Goal: Task Accomplishment & Management: Manage account settings

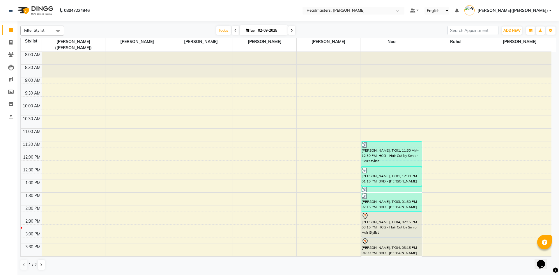
scroll to position [111, 0]
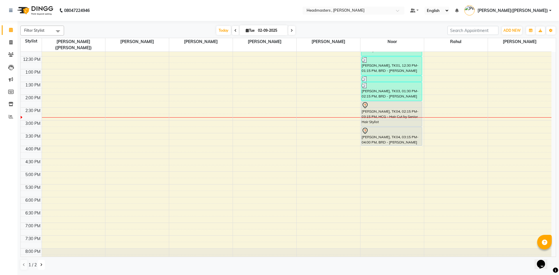
click at [43, 265] on button at bounding box center [41, 265] width 7 height 10
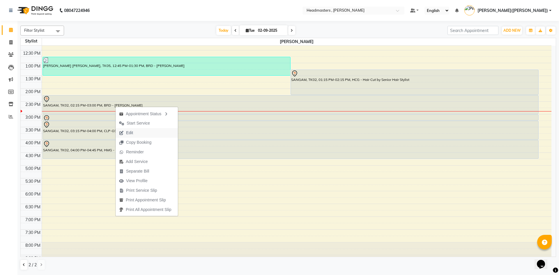
click at [128, 132] on span "Edit" at bounding box center [129, 133] width 7 height 6
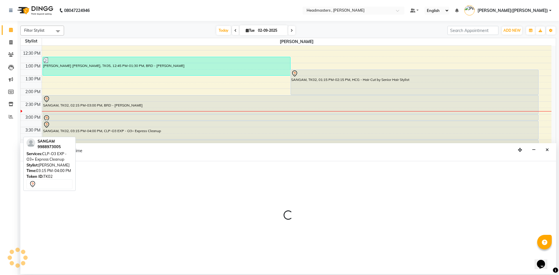
select select "tentative"
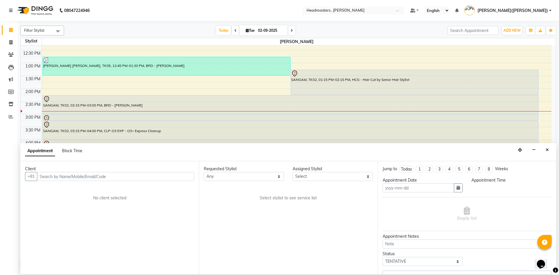
type input "02-09-2025"
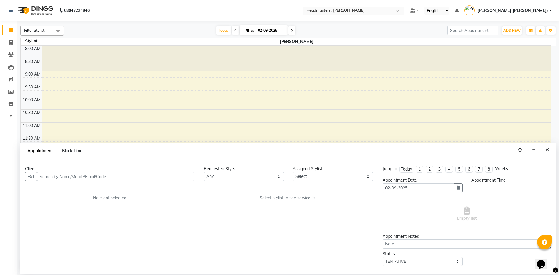
select select "795"
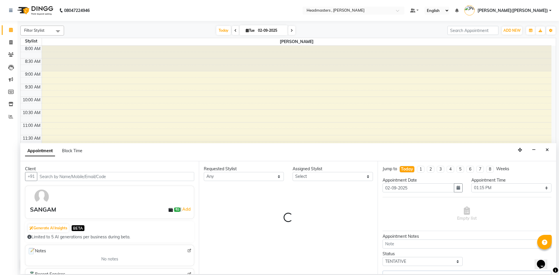
select select "85124"
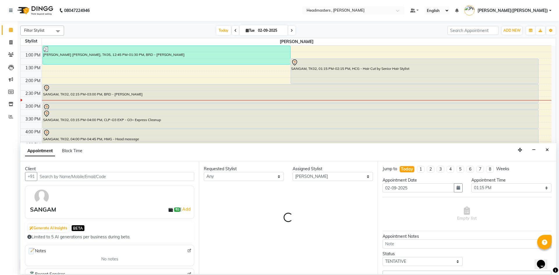
select select "4310"
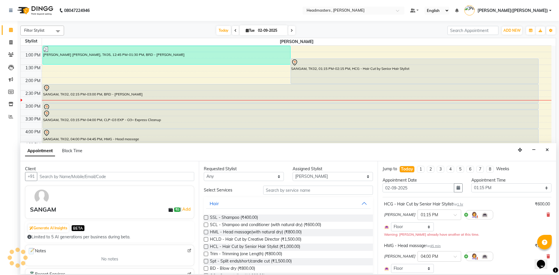
select select "4310"
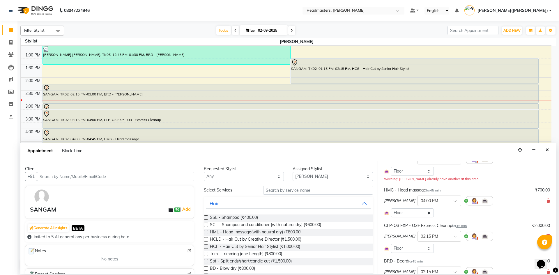
scroll to position [55, 0]
click at [547, 201] on icon at bounding box center [548, 202] width 3 height 4
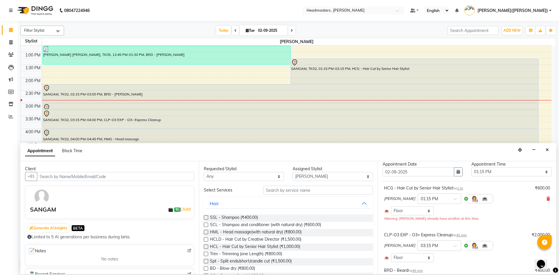
scroll to position [12, 0]
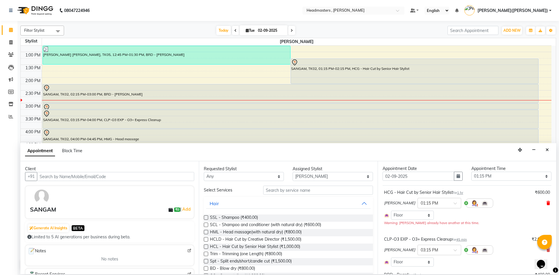
click at [547, 202] on icon at bounding box center [548, 203] width 3 height 4
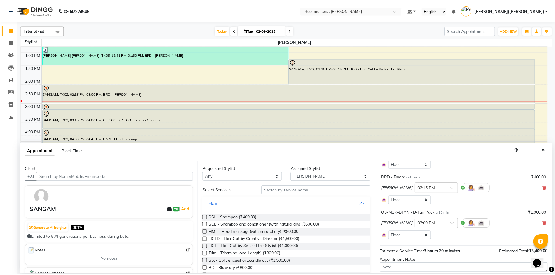
scroll to position [108, 0]
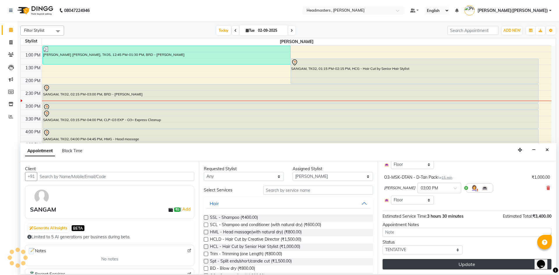
click at [463, 264] on button "Update" at bounding box center [467, 264] width 169 height 10
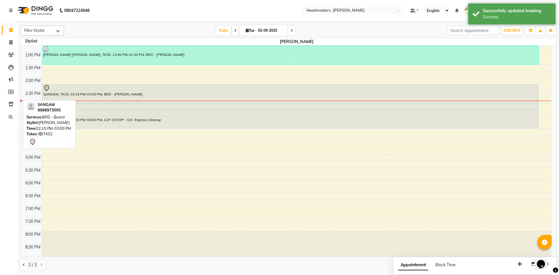
click at [103, 91] on div at bounding box center [290, 88] width 495 height 7
select select "7"
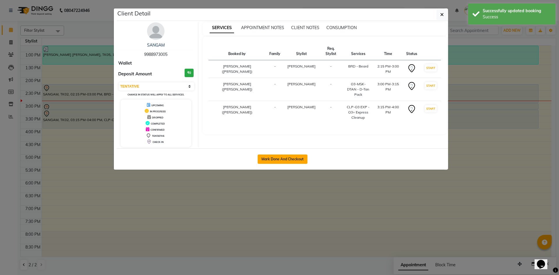
click at [281, 156] on button "Mark Done And Checkout" at bounding box center [283, 159] width 50 height 9
select select "8566"
select select "service"
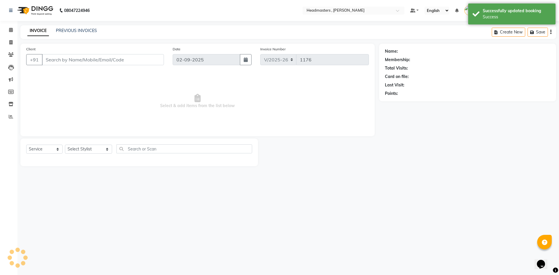
type input "9988973005"
select select "85124"
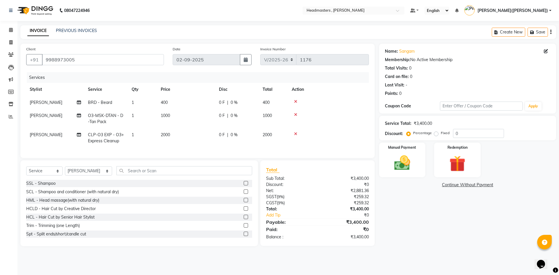
click at [441, 133] on label "Fixed" at bounding box center [445, 132] width 9 height 5
click at [435, 133] on input "Fixed" at bounding box center [437, 133] width 4 height 4
radio input "true"
click at [463, 135] on input "0" at bounding box center [478, 133] width 51 height 9
type input "01600"
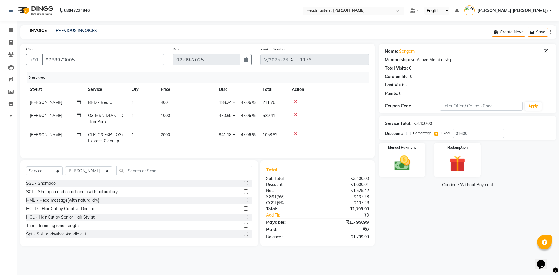
click at [432, 225] on div "Name: Sangam Membership: No Active Membership Total Visits: 0 Card on file: 0 L…" at bounding box center [469, 145] width 181 height 203
click at [403, 165] on img at bounding box center [402, 162] width 27 height 19
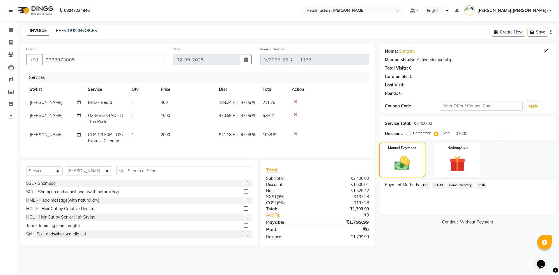
click at [424, 184] on span "UPI" at bounding box center [425, 185] width 9 height 7
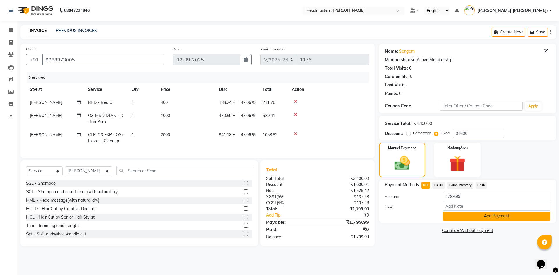
click at [461, 216] on button "Add Payment" at bounding box center [496, 216] width 107 height 9
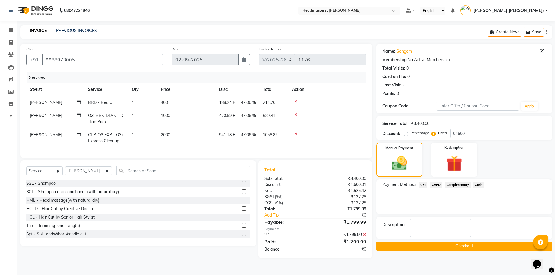
click at [453, 249] on button "Checkout" at bounding box center [464, 246] width 176 height 9
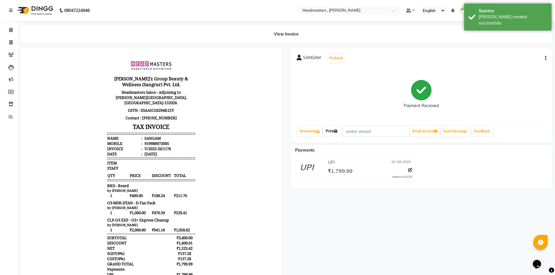
click at [331, 128] on link "Print" at bounding box center [331, 131] width 16 height 10
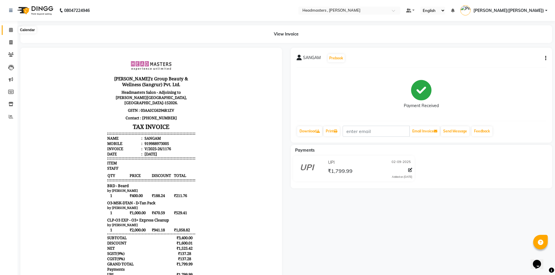
click at [12, 28] on icon at bounding box center [11, 30] width 4 height 4
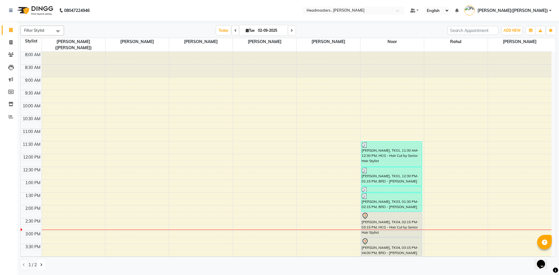
click at [42, 264] on icon at bounding box center [41, 264] width 2 height 3
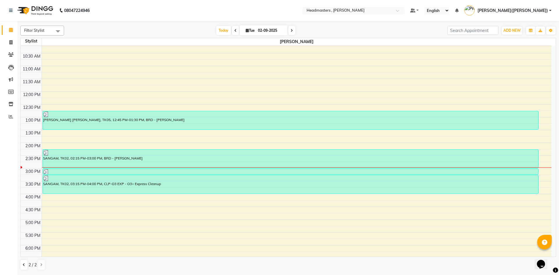
scroll to position [64, 0]
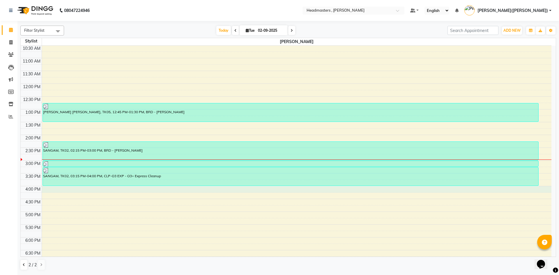
click at [52, 191] on div "8:00 AM 8:30 AM 9:00 AM 9:30 AM 10:00 AM 10:30 AM 11:00 AM 11:30 AM 12:00 PM 12…" at bounding box center [286, 147] width 531 height 333
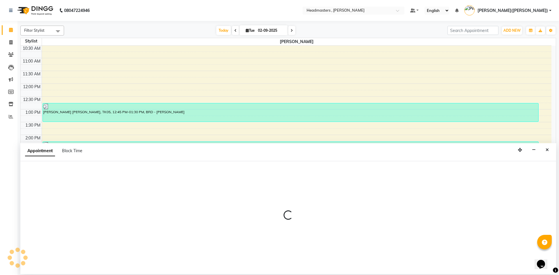
select select "85124"
select select "tentative"
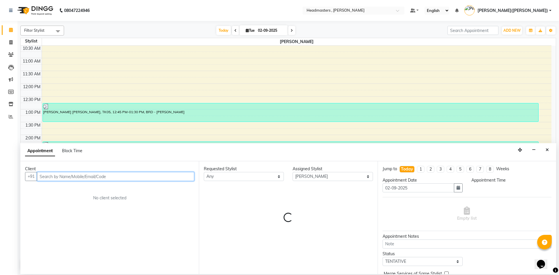
select select "960"
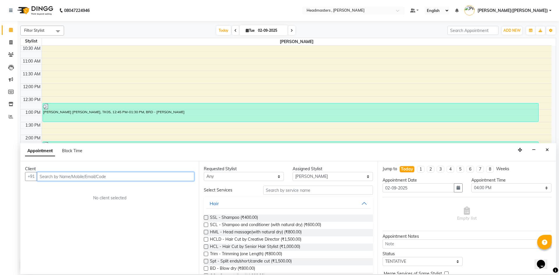
drag, startPoint x: 52, startPoint y: 191, endPoint x: 159, endPoint y: 176, distance: 108.3
click at [159, 176] on input "text" at bounding box center [115, 176] width 157 height 9
paste input "9779646407"
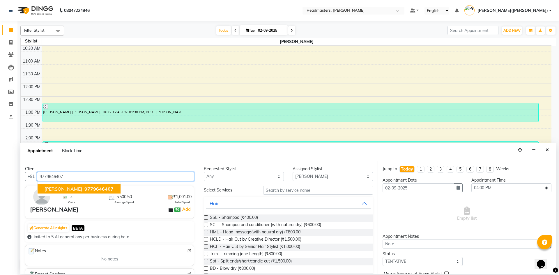
type input "9779646407"
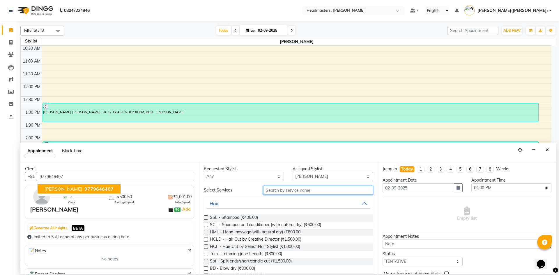
click at [269, 189] on input "text" at bounding box center [318, 190] width 110 height 9
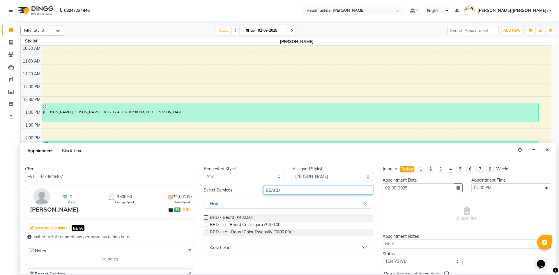
type input "BEARD"
click at [207, 218] on label at bounding box center [206, 218] width 4 height 4
click at [207, 218] on input "checkbox" at bounding box center [206, 218] width 4 height 4
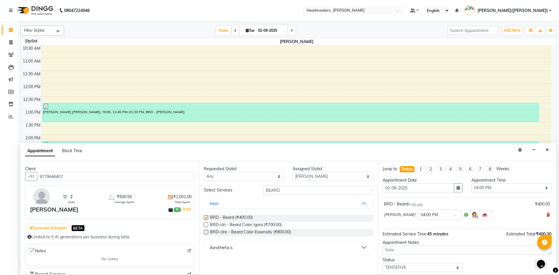
checkbox input "false"
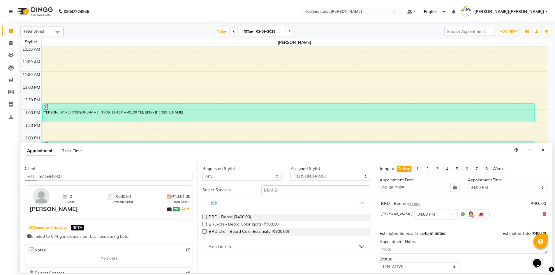
scroll to position [25, 0]
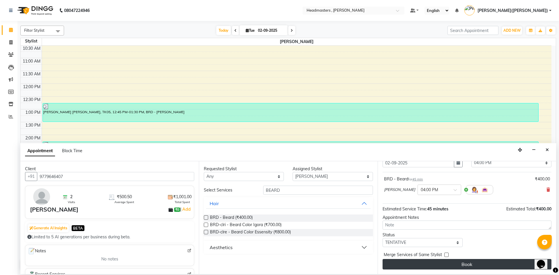
click at [472, 266] on button "Book" at bounding box center [467, 264] width 169 height 10
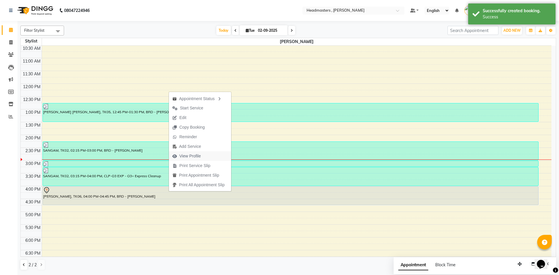
click at [192, 157] on span "View Profile" at bounding box center [190, 156] width 22 height 6
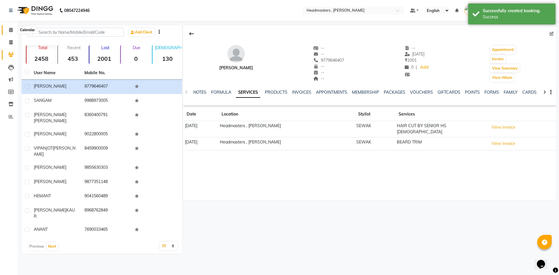
click at [9, 31] on icon at bounding box center [11, 30] width 4 height 4
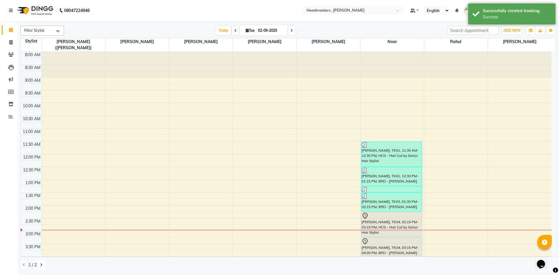
click at [42, 265] on icon at bounding box center [41, 264] width 2 height 3
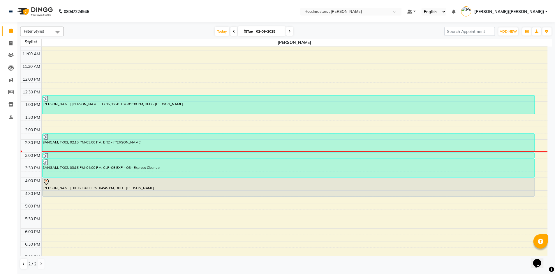
scroll to position [90, 0]
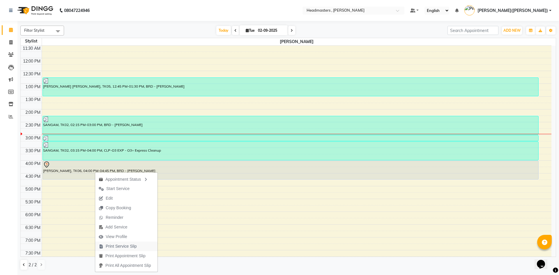
click at [119, 247] on span "Print Service Slip" at bounding box center [121, 246] width 31 height 6
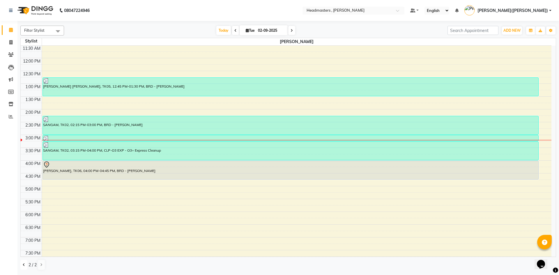
click at [25, 263] on button at bounding box center [23, 265] width 7 height 10
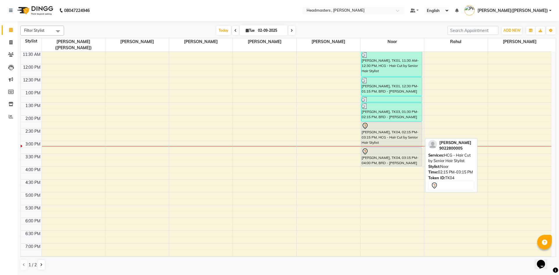
click at [396, 128] on div "[PERSON_NAME], TK04, 02:15 PM-03:15 PM, HCG - Hair Cut by Senior Hair Stylist" at bounding box center [391, 134] width 61 height 25
select select "7"
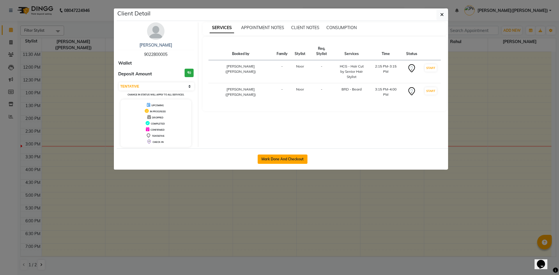
click at [281, 158] on button "Mark Done And Checkout" at bounding box center [283, 159] width 50 height 9
select select "8566"
select select "service"
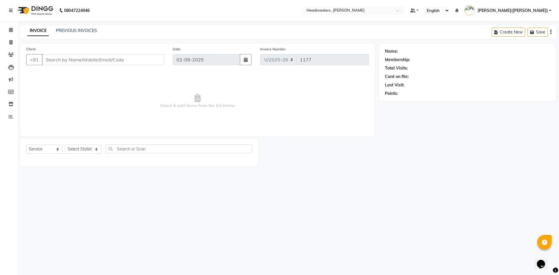
type input "9022800005"
select select "85427"
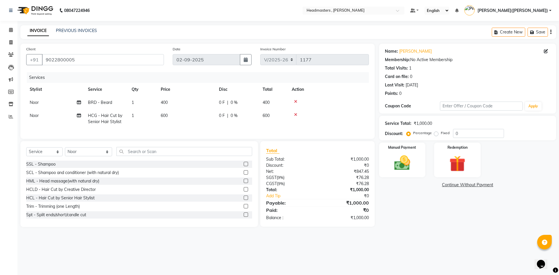
click at [441, 134] on label "Fixed" at bounding box center [445, 132] width 9 height 5
click at [437, 134] on input "Fixed" at bounding box center [437, 133] width 4 height 4
radio input "true"
click at [460, 133] on input "0" at bounding box center [478, 133] width 51 height 9
type input "0500"
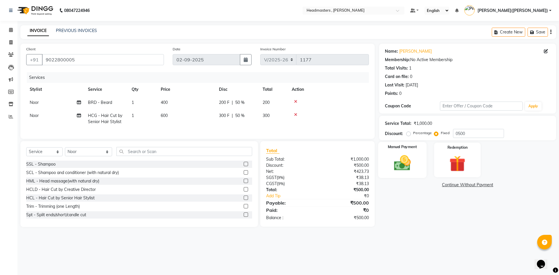
click at [412, 161] on img at bounding box center [402, 162] width 27 height 19
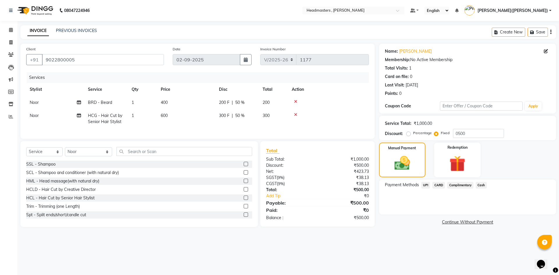
click at [481, 185] on span "Cash" at bounding box center [481, 185] width 11 height 7
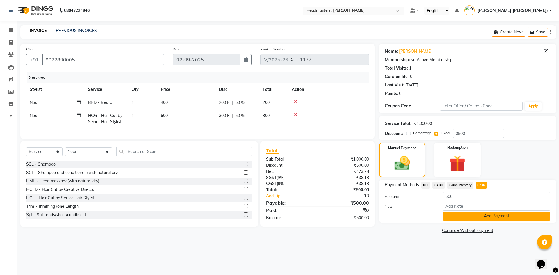
click at [496, 218] on button "Add Payment" at bounding box center [496, 216] width 107 height 9
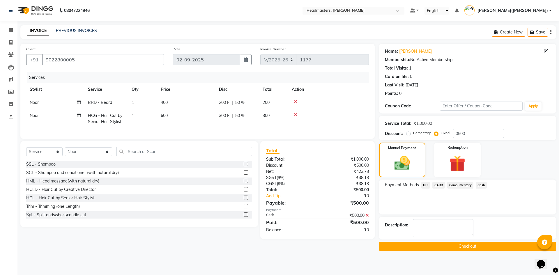
click at [481, 246] on button "Checkout" at bounding box center [467, 246] width 177 height 9
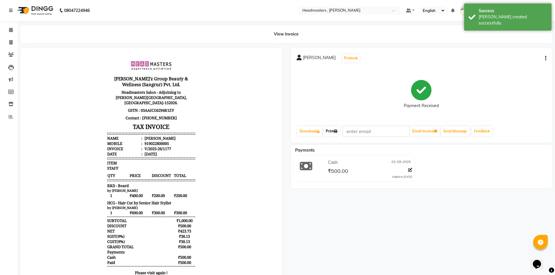
click at [329, 129] on link "Print" at bounding box center [331, 131] width 16 height 10
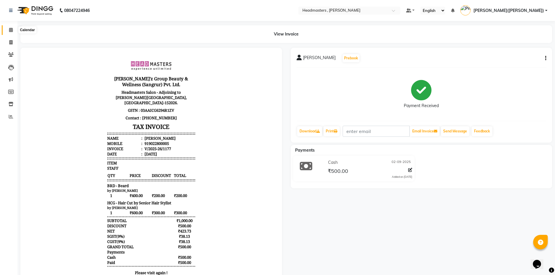
click at [11, 29] on icon at bounding box center [11, 30] width 4 height 4
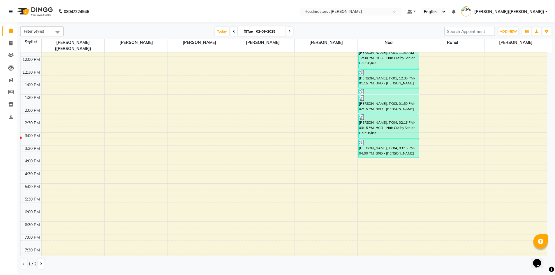
scroll to position [52, 0]
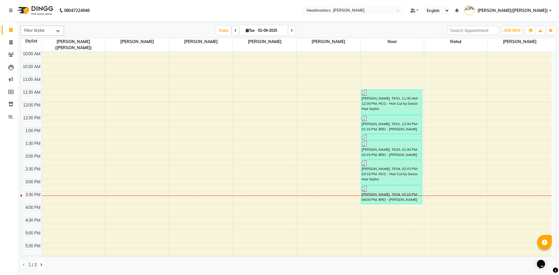
click at [41, 264] on icon at bounding box center [41, 264] width 2 height 3
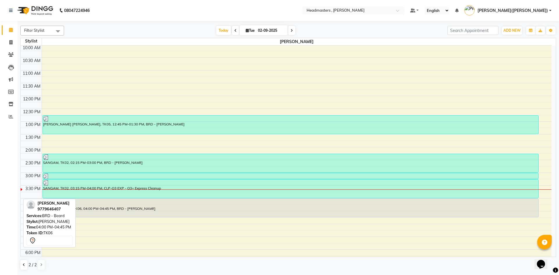
click at [112, 209] on div "[PERSON_NAME], TK06, 04:00 PM-04:45 PM, BRD - [PERSON_NAME]" at bounding box center [291, 208] width 496 height 18
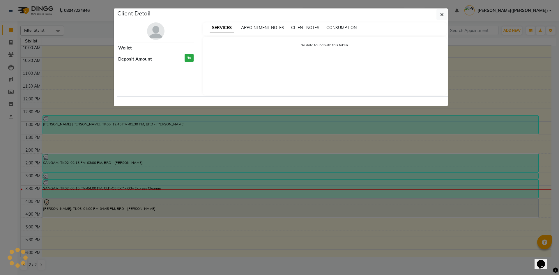
select select "7"
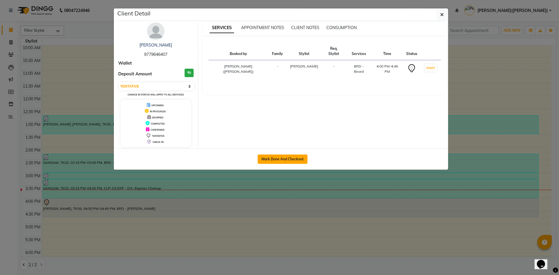
click at [277, 161] on button "Mark Done And Checkout" at bounding box center [283, 159] width 50 height 9
select select "service"
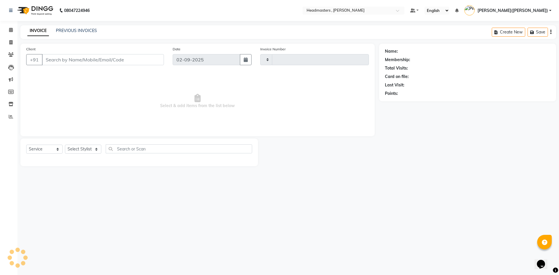
type input "1178"
select select "8566"
type input "9779646407"
select select "85124"
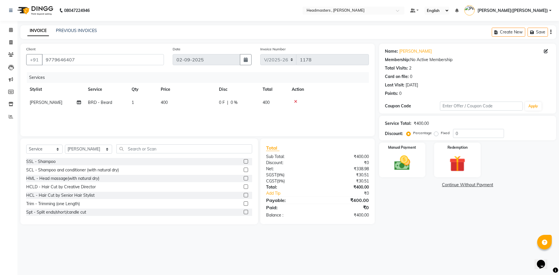
click at [441, 133] on label "Fixed" at bounding box center [445, 132] width 9 height 5
click at [436, 133] on input "Fixed" at bounding box center [437, 133] width 4 height 4
radio input "true"
click at [463, 134] on input "0" at bounding box center [478, 133] width 51 height 9
type input "0100"
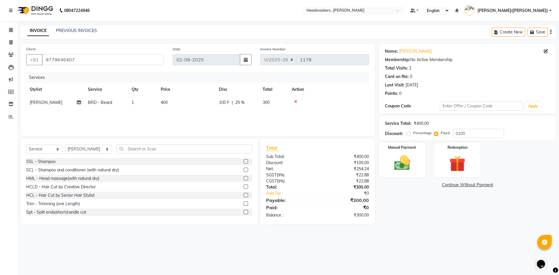
click at [437, 201] on div "Name: [PERSON_NAME] Membership: No Active Membership Total Visits: 2 Card on fi…" at bounding box center [469, 134] width 181 height 181
click at [407, 158] on img at bounding box center [402, 162] width 27 height 19
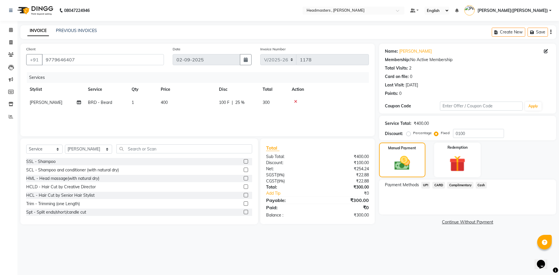
click at [422, 185] on span "UPI" at bounding box center [425, 185] width 9 height 7
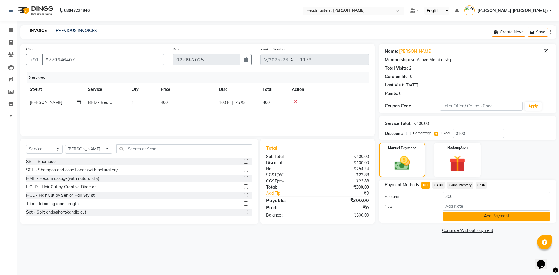
click at [465, 218] on button "Add Payment" at bounding box center [496, 216] width 107 height 9
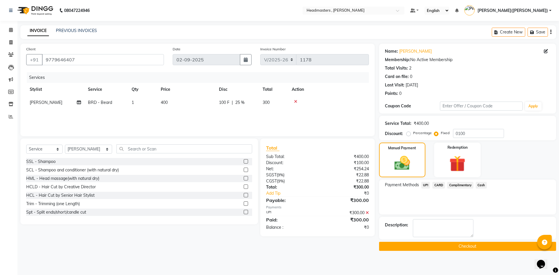
click at [458, 250] on button "Checkout" at bounding box center [467, 246] width 177 height 9
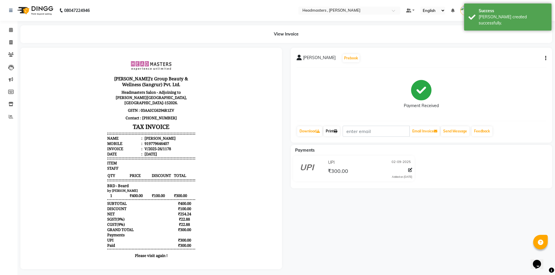
click at [332, 131] on link "Print" at bounding box center [331, 131] width 16 height 10
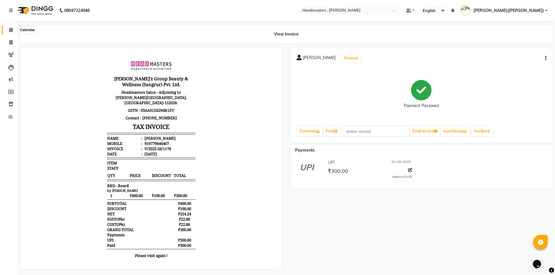
click at [8, 29] on span at bounding box center [11, 30] width 10 height 7
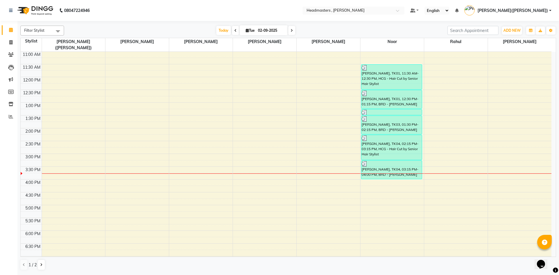
scroll to position [94, 0]
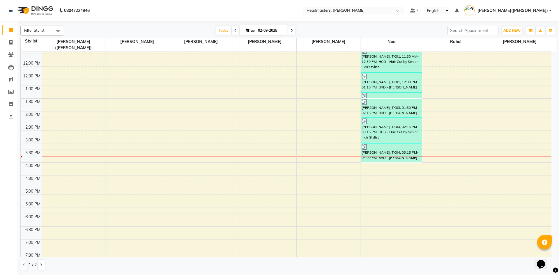
click at [379, 161] on div "8:00 AM 8:30 AM 9:00 AM 9:30 AM 10:00 AM 10:30 AM 11:00 AM 11:30 AM 12:00 PM 12…" at bounding box center [286, 124] width 531 height 333
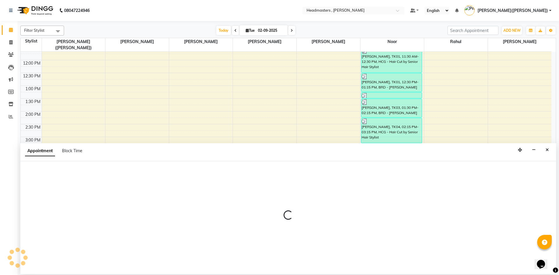
select select "85427"
select select "960"
select select "tentative"
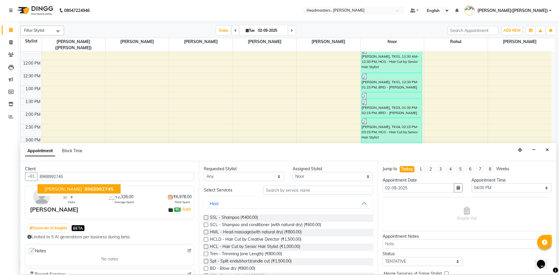
type input "8968992745"
click at [278, 191] on input "text" at bounding box center [318, 190] width 110 height 9
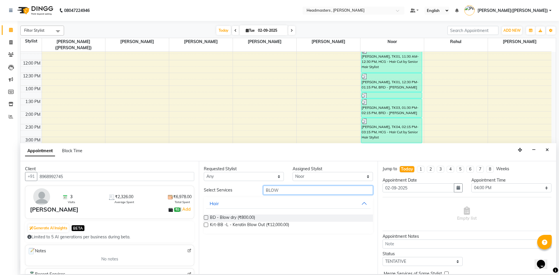
type input "BLOW"
click at [207, 217] on label at bounding box center [206, 218] width 4 height 4
click at [207, 217] on input "checkbox" at bounding box center [206, 218] width 4 height 4
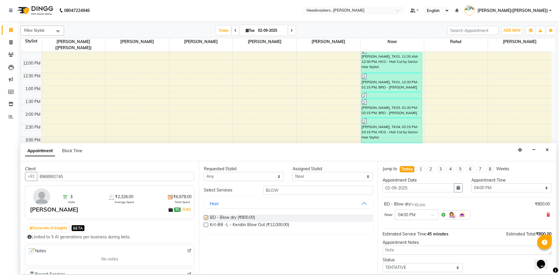
checkbox input "false"
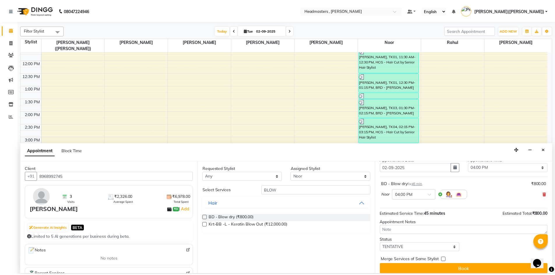
scroll to position [25, 0]
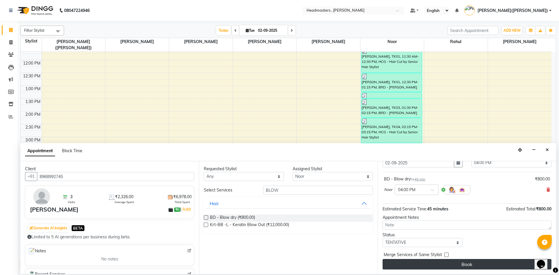
click at [476, 266] on button "Book" at bounding box center [467, 264] width 169 height 10
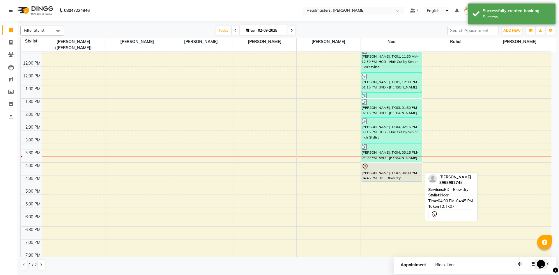
click at [402, 168] on div "[PERSON_NAME], TK07, 04:00 PM-04:45 PM, BD - Blow dry" at bounding box center [391, 172] width 61 height 18
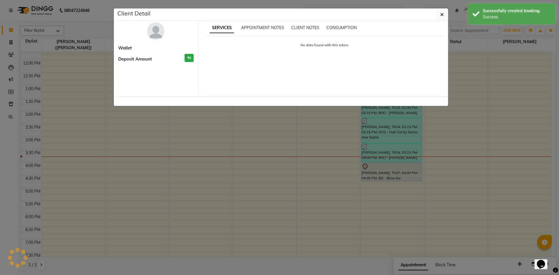
select select "7"
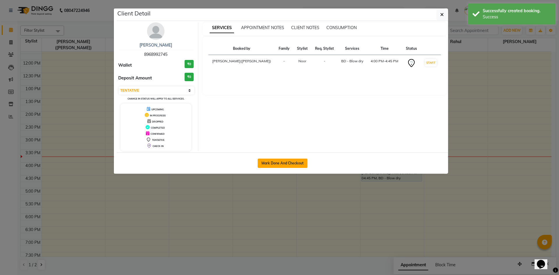
click at [288, 165] on button "Mark Done And Checkout" at bounding box center [283, 163] width 50 height 9
select select "service"
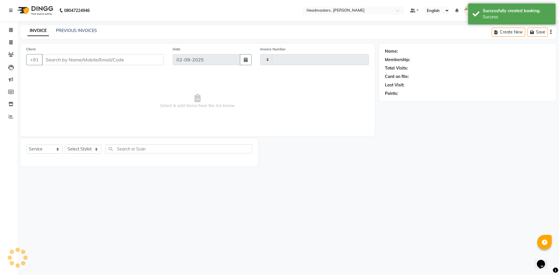
type input "1179"
select select "8566"
type input "8968992745"
select select "85427"
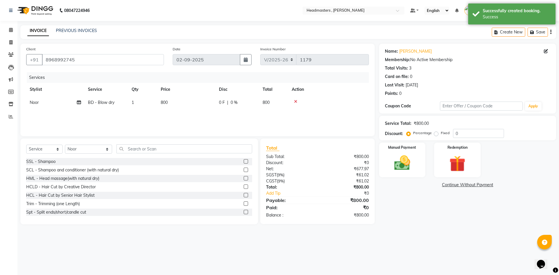
click at [441, 134] on label "Fixed" at bounding box center [445, 132] width 9 height 5
click at [436, 134] on input "Fixed" at bounding box center [437, 133] width 4 height 4
radio input "true"
click at [459, 133] on input "0" at bounding box center [478, 133] width 51 height 9
type input "0200"
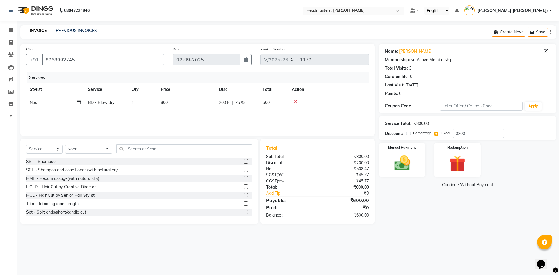
click at [434, 205] on div "Name: [PERSON_NAME] Membership: No Active Membership Total Visits: 3 Card on fi…" at bounding box center [469, 134] width 181 height 181
click at [410, 165] on img at bounding box center [402, 162] width 27 height 19
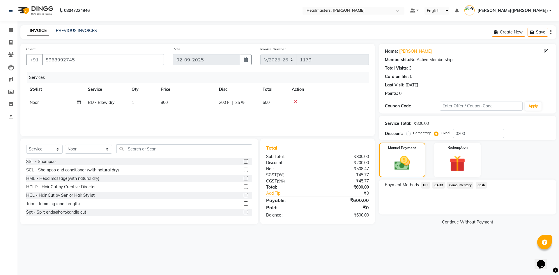
click at [427, 185] on span "UPI" at bounding box center [425, 185] width 9 height 7
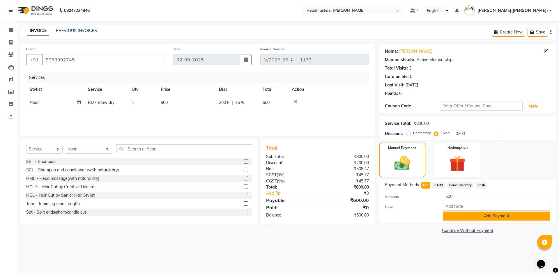
click at [468, 217] on button "Add Payment" at bounding box center [496, 216] width 107 height 9
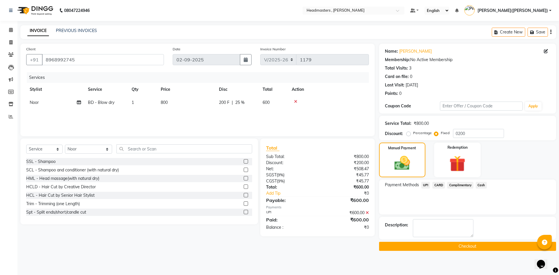
click at [459, 247] on button "Checkout" at bounding box center [467, 246] width 177 height 9
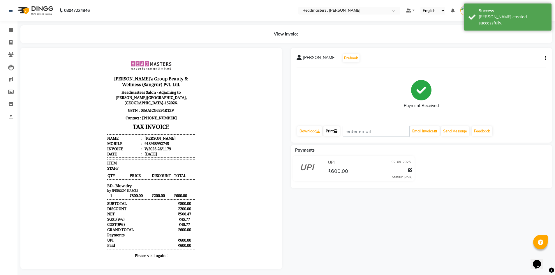
click at [334, 132] on link "Print" at bounding box center [331, 131] width 16 height 10
